Goal: Transaction & Acquisition: Purchase product/service

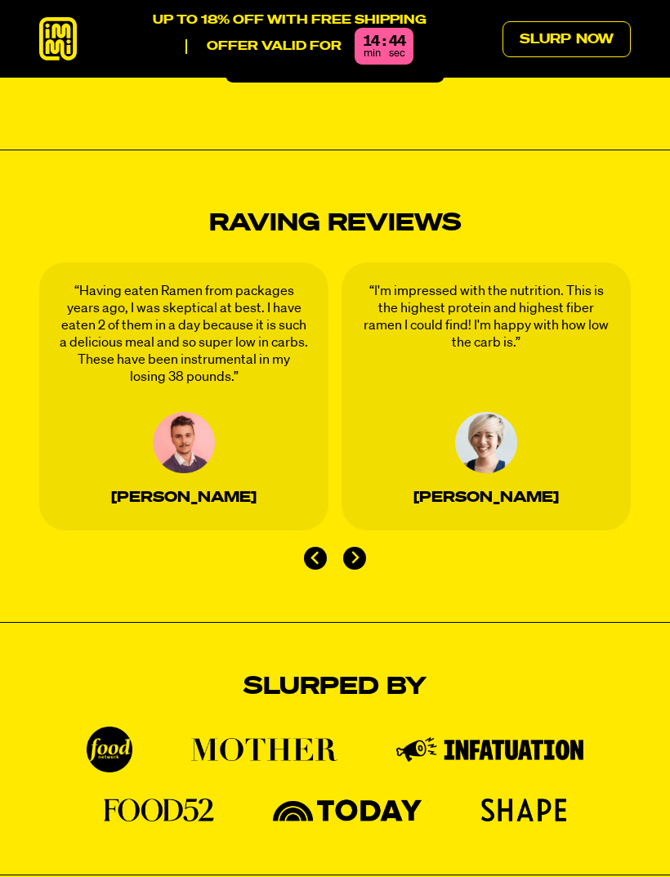
scroll to position [2438, 0]
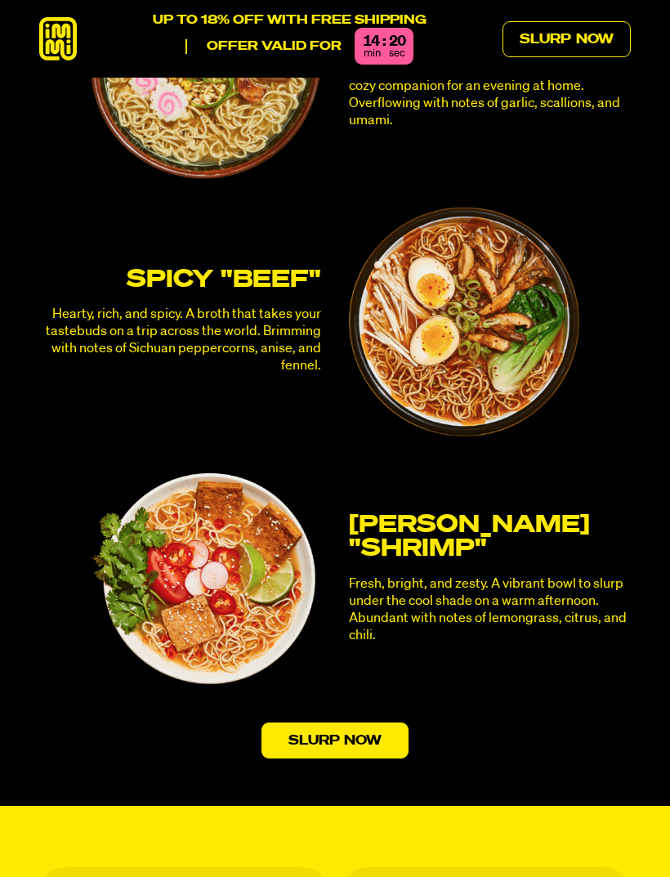
click at [386, 722] on link "Slurp Now" at bounding box center [335, 740] width 148 height 36
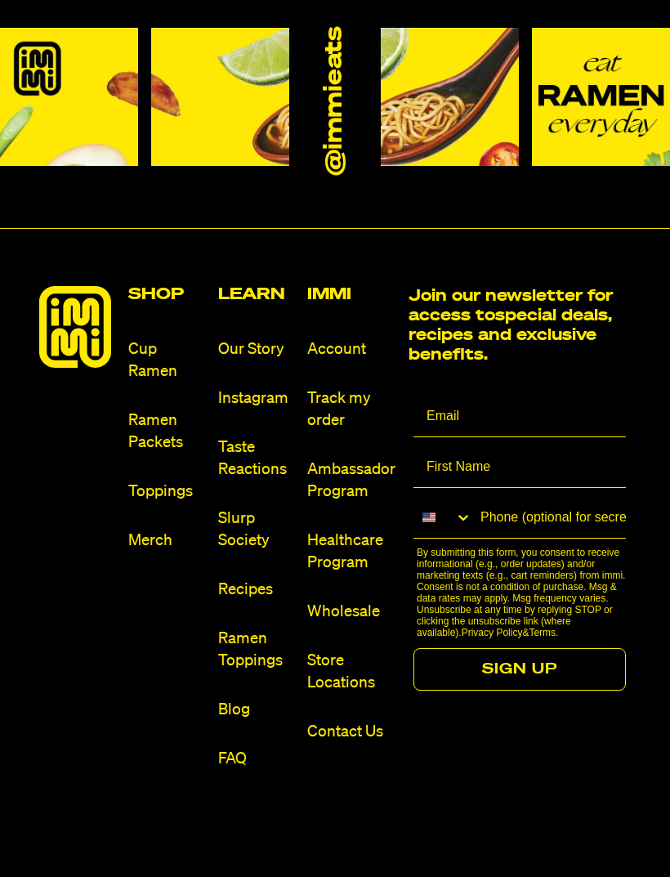
scroll to position [8203, 0]
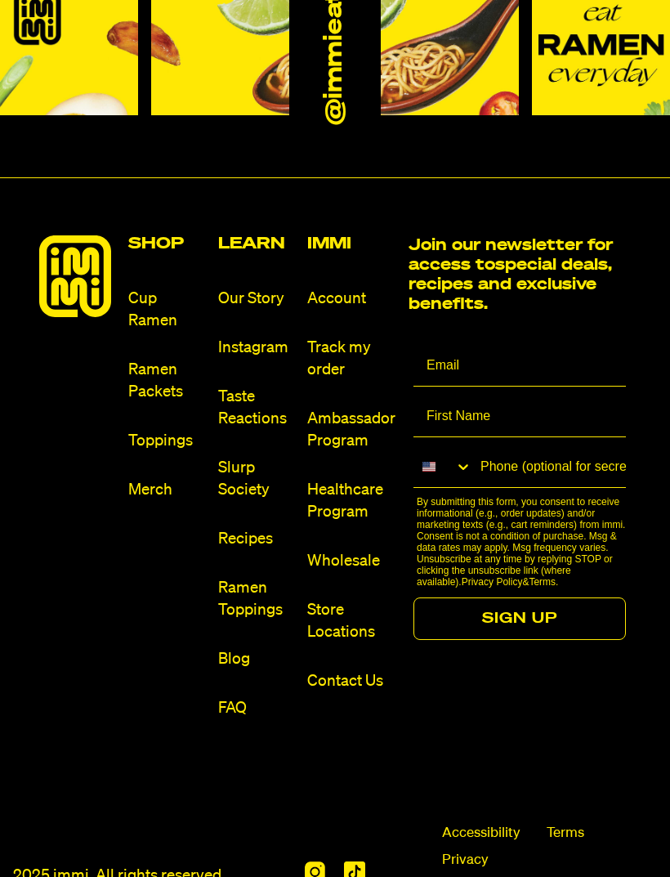
click at [19, 16] on img at bounding box center [69, 46] width 138 height 138
click at [18, 16] on img at bounding box center [69, 46] width 138 height 138
click at [17, 4] on img at bounding box center [69, 46] width 138 height 138
click at [16, 4] on img at bounding box center [69, 46] width 138 height 138
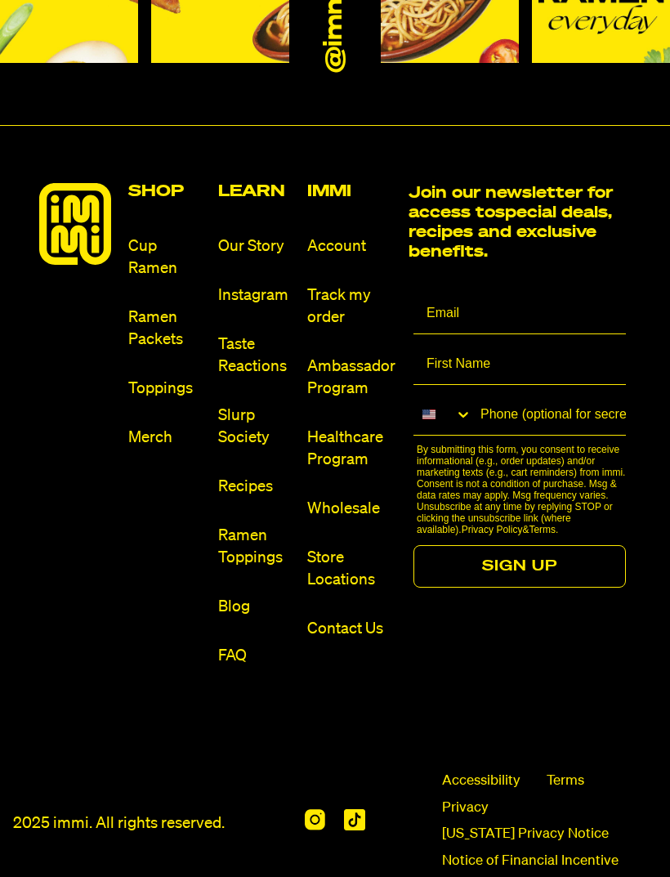
scroll to position [8074, 0]
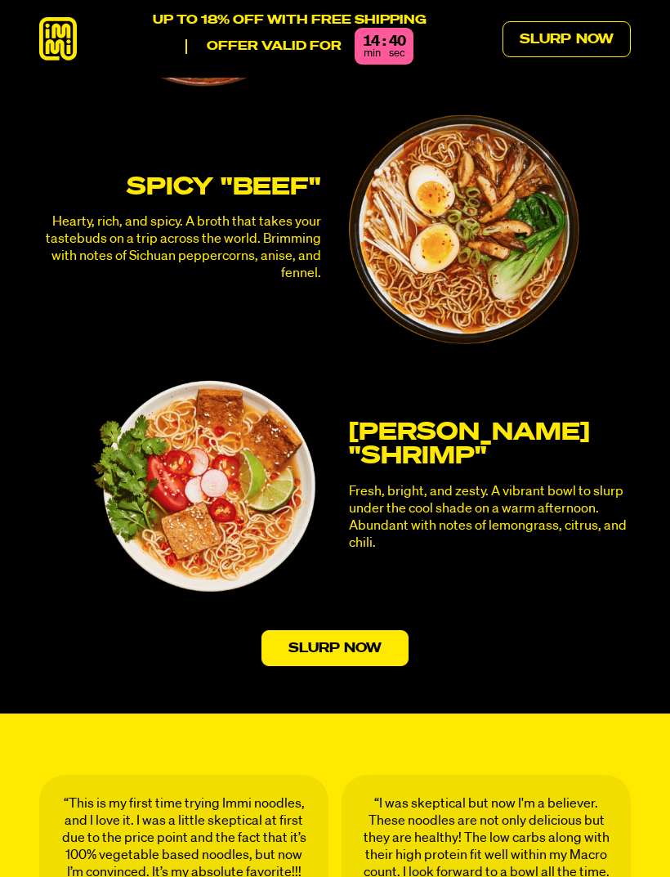
click at [404, 630] on link "Slurp Now" at bounding box center [335, 648] width 148 height 36
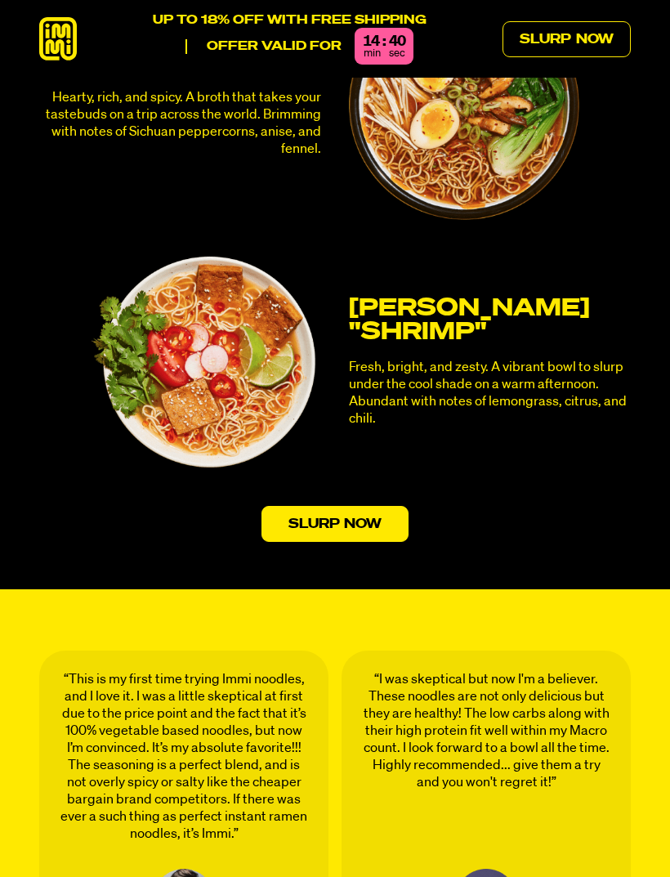
click at [406, 655] on section "“At first I was a little thrown off by the price, but given the nutrition benef…" at bounding box center [335, 833] width 670 height 489
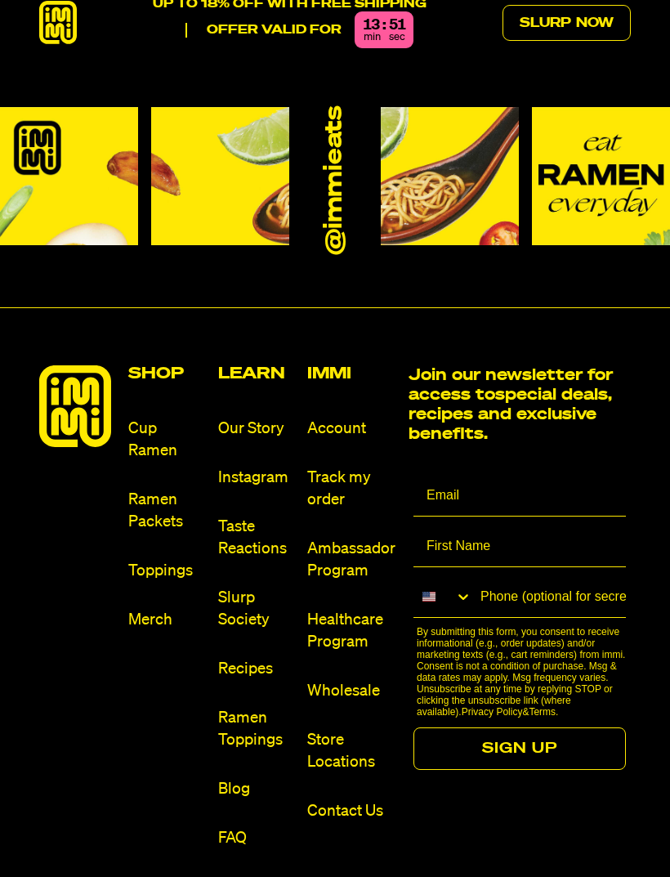
scroll to position [8072, 0]
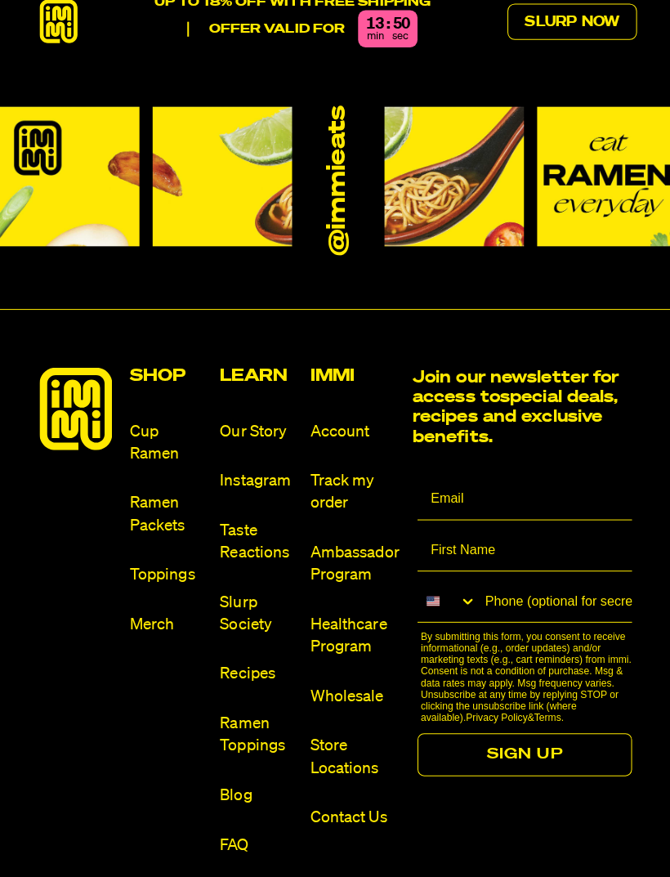
click at [438, 578] on button "Search Countries" at bounding box center [442, 597] width 59 height 39
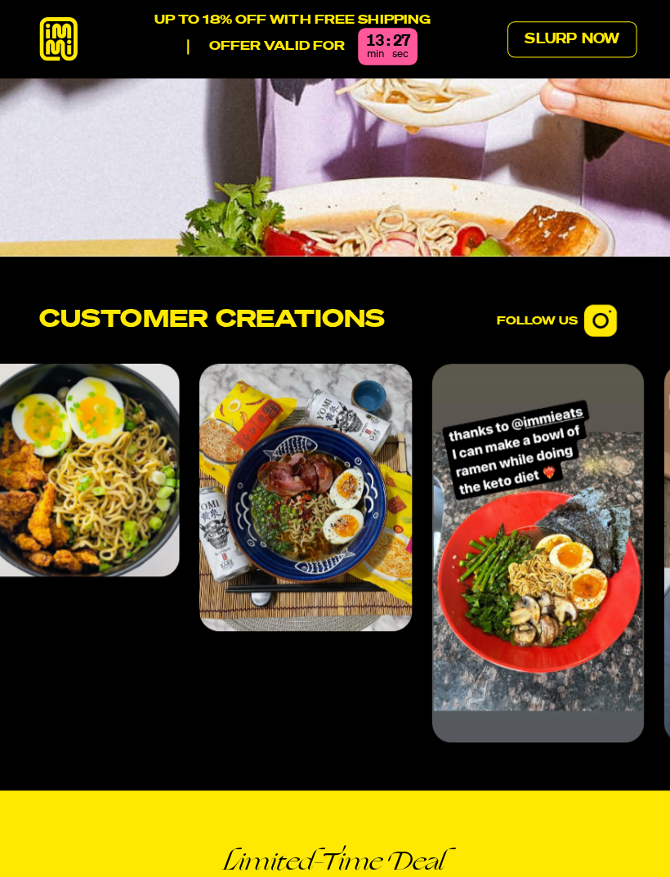
scroll to position [5377, 0]
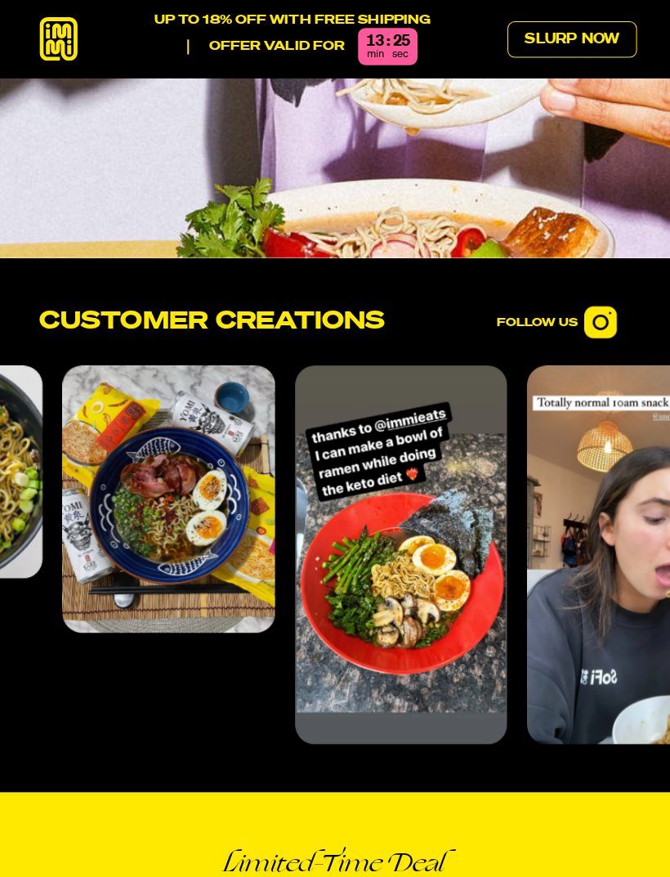
click at [374, 58] on span "min" at bounding box center [372, 53] width 17 height 11
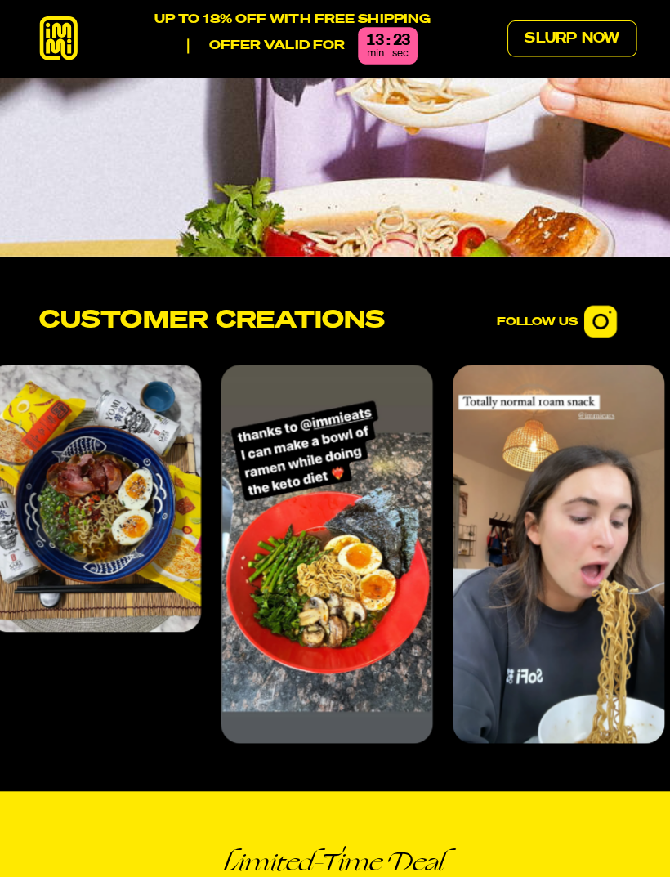
click at [384, 40] on div ":" at bounding box center [383, 42] width 3 height 16
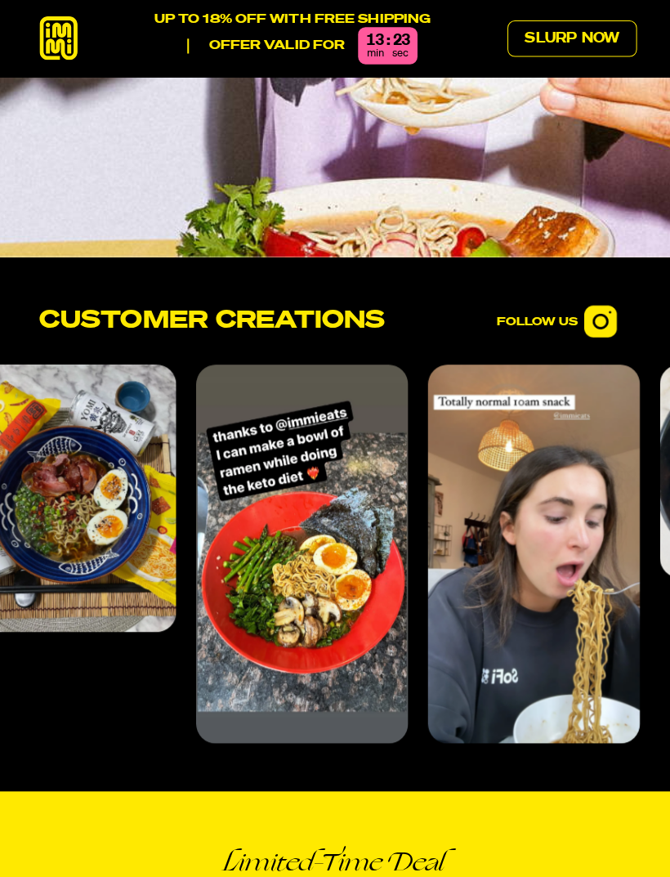
click at [426, 8] on header "UP TO 18% OFF WITH FREE SHIPPING Offer valid for 13 : 23 min sec Slurp Now" at bounding box center [335, 39] width 670 height 78
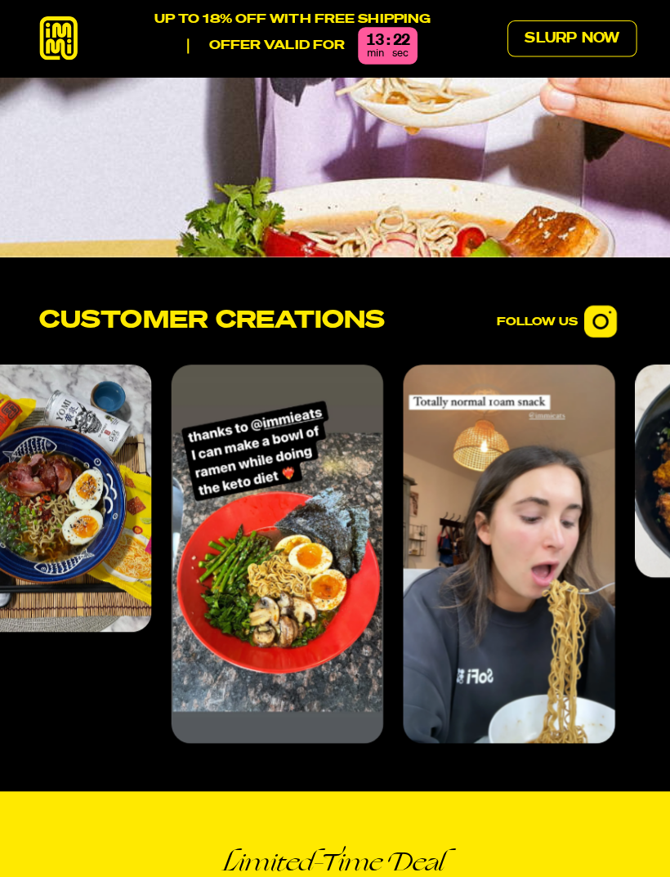
click at [424, 14] on p "UP TO 18% OFF WITH FREE SHIPPING" at bounding box center [290, 20] width 274 height 15
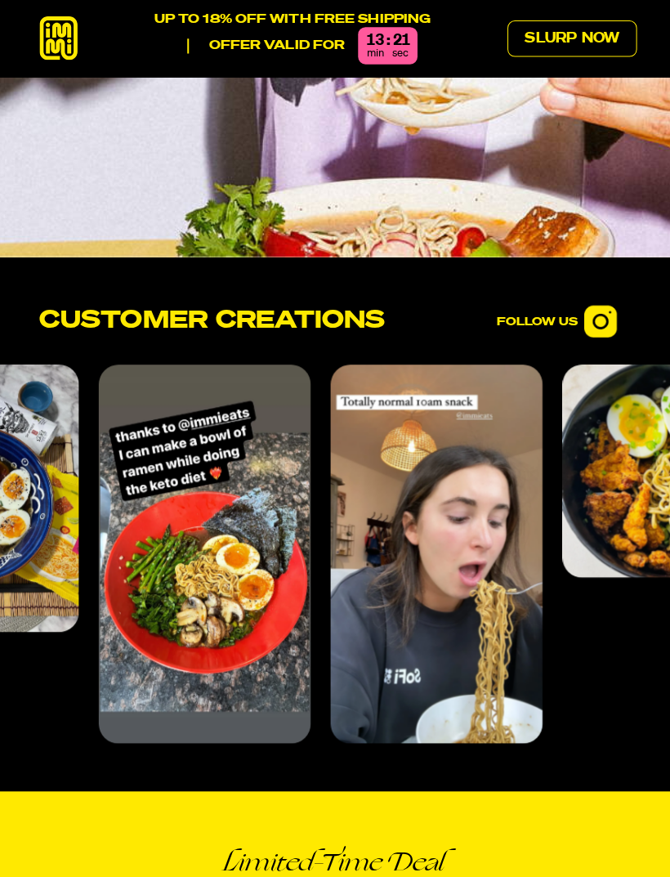
click at [1, 323] on div "Customer Creations Follow Us" at bounding box center [335, 319] width 670 height 33
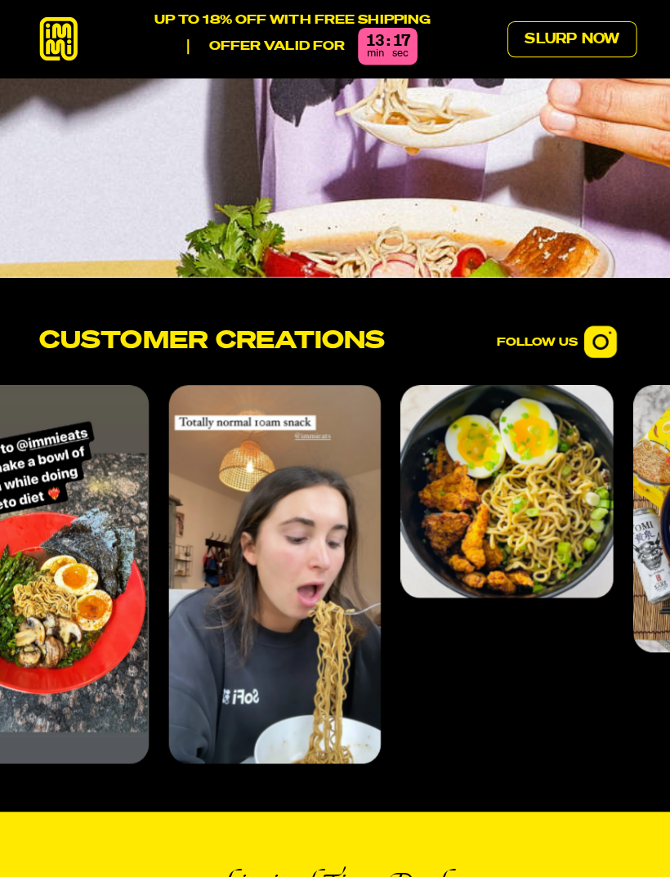
scroll to position [5334, 0]
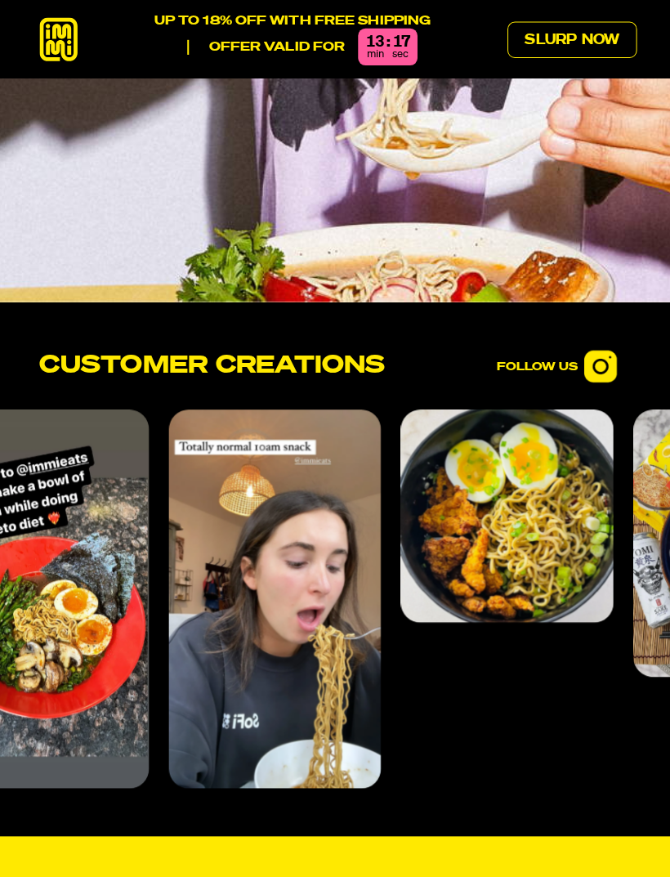
click at [404, 104] on img at bounding box center [335, 36] width 670 height 526
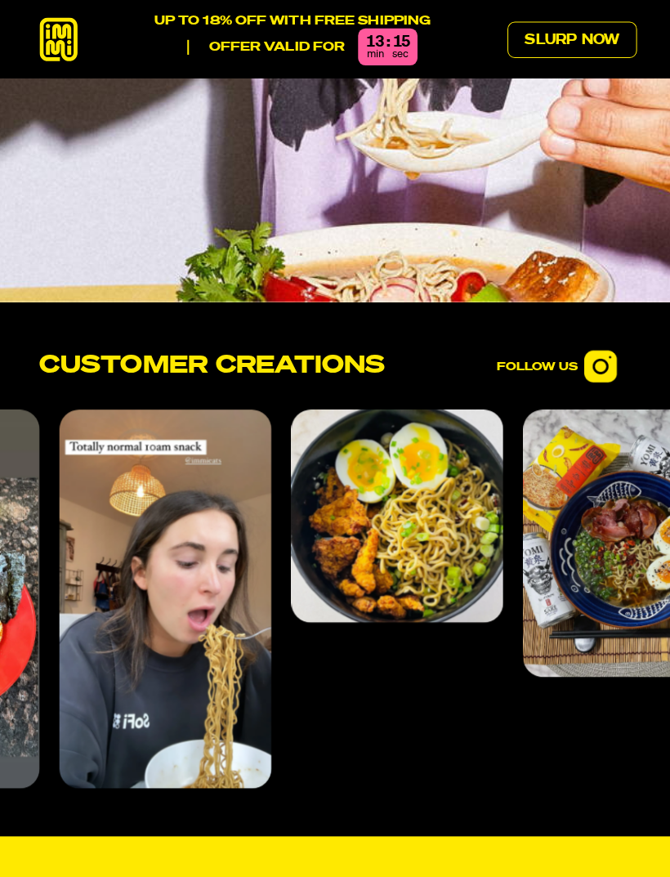
click at [558, 55] on link "Slurp Now" at bounding box center [566, 39] width 128 height 36
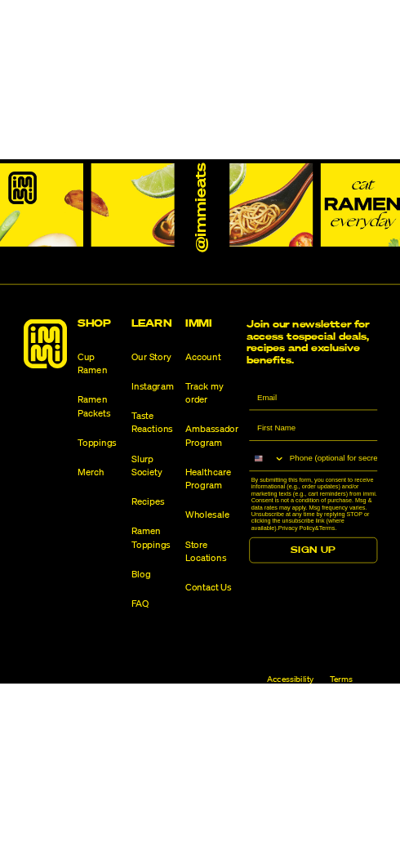
scroll to position [10467, 0]
